Goal: Task Accomplishment & Management: Use online tool/utility

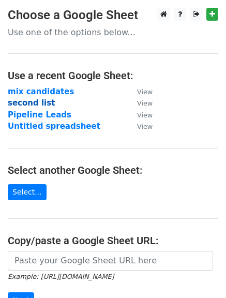
click at [41, 104] on strong "second list" at bounding box center [31, 102] width 47 height 9
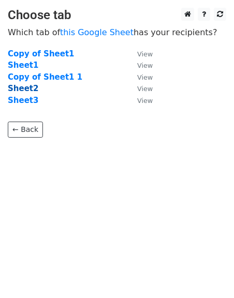
click at [32, 88] on strong "Sheet2" at bounding box center [23, 88] width 31 height 9
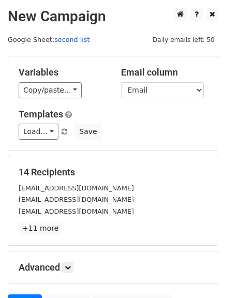
click at [66, 40] on link "second list" at bounding box center [71, 40] width 35 height 8
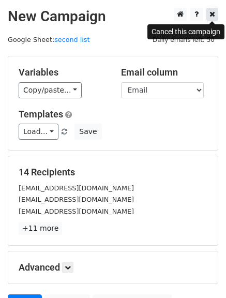
click at [213, 15] on icon at bounding box center [213, 13] width 6 height 7
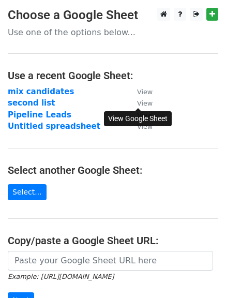
click at [141, 105] on small "View" at bounding box center [145, 103] width 16 height 8
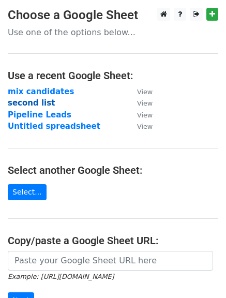
click at [34, 102] on strong "second list" at bounding box center [31, 102] width 47 height 9
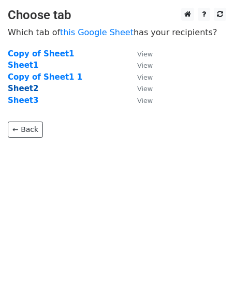
click at [25, 91] on strong "Sheet2" at bounding box center [23, 88] width 31 height 9
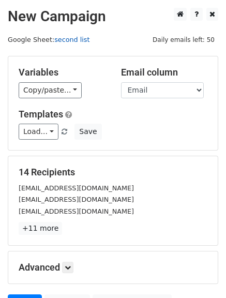
click at [70, 40] on link "second list" at bounding box center [71, 40] width 35 height 8
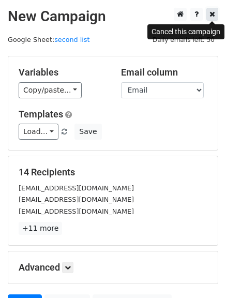
click at [210, 13] on icon at bounding box center [213, 13] width 6 height 7
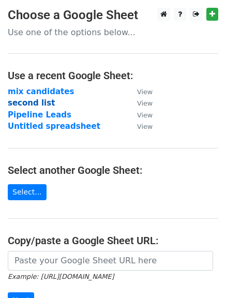
click at [30, 98] on strong "second list" at bounding box center [31, 102] width 47 height 9
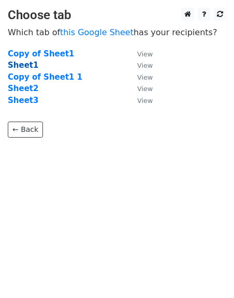
click at [28, 67] on strong "Sheet1" at bounding box center [23, 65] width 31 height 9
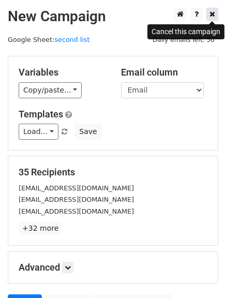
click at [212, 18] on icon at bounding box center [213, 13] width 6 height 7
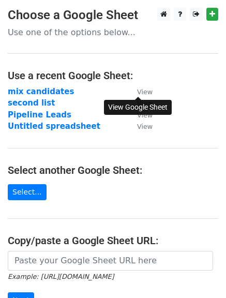
click at [143, 91] on small "View" at bounding box center [145, 92] width 16 height 8
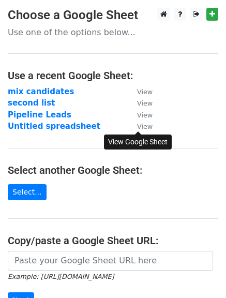
click at [142, 123] on small "View" at bounding box center [145, 127] width 16 height 8
